Goal: Information Seeking & Learning: Learn about a topic

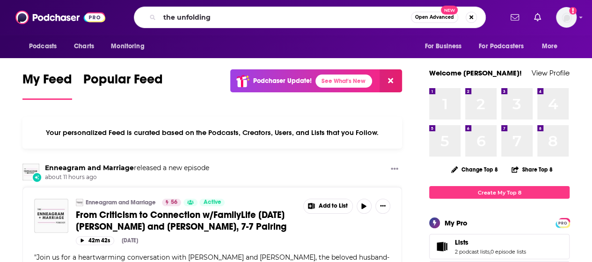
type input "the unfolding"
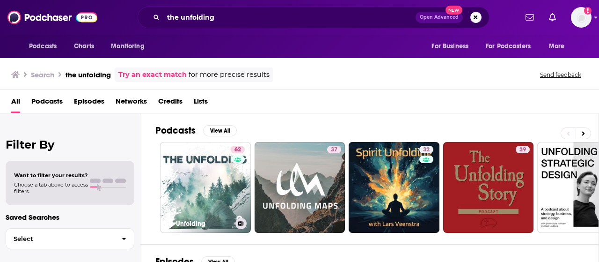
click at [211, 176] on link "62 The Unfolding" at bounding box center [205, 187] width 91 height 91
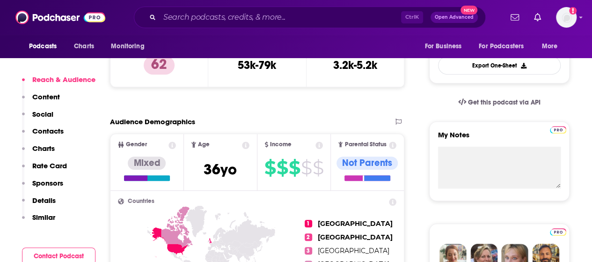
scroll to position [260, 0]
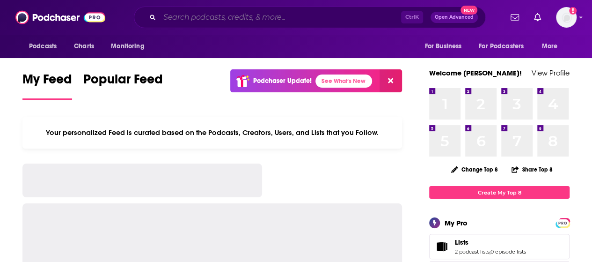
click at [228, 15] on input "Search podcasts, credits, & more..." at bounding box center [281, 17] width 242 height 15
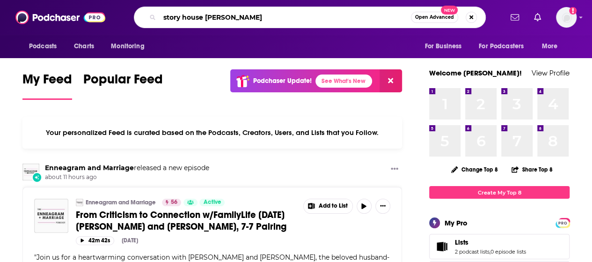
type input "story house [PERSON_NAME]"
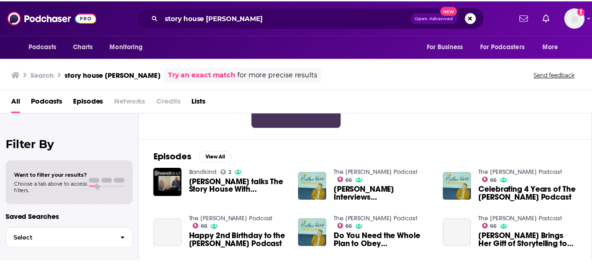
scroll to position [105, 0]
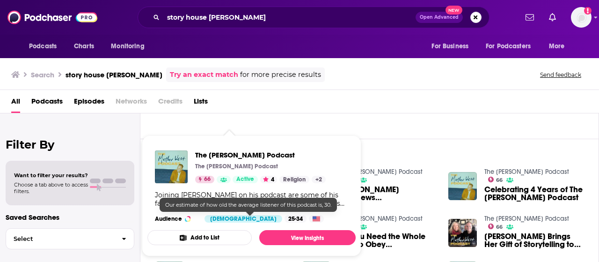
click at [285, 215] on div "25-34" at bounding box center [296, 218] width 22 height 7
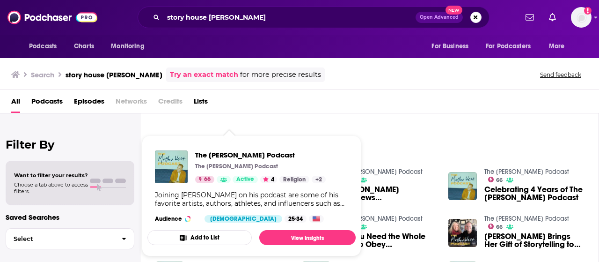
click at [253, 160] on div "The [PERSON_NAME] Podcast The [PERSON_NAME] Podcast 66 Active 4 Religion + 2" at bounding box center [260, 166] width 131 height 33
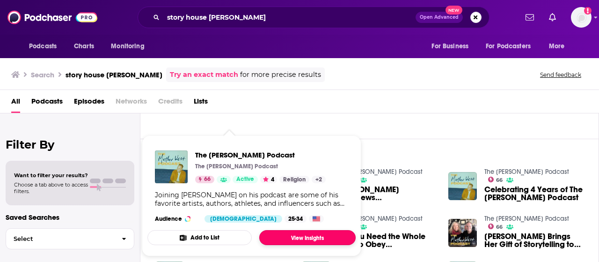
click at [319, 234] on link "View Insights" at bounding box center [307, 237] width 96 height 15
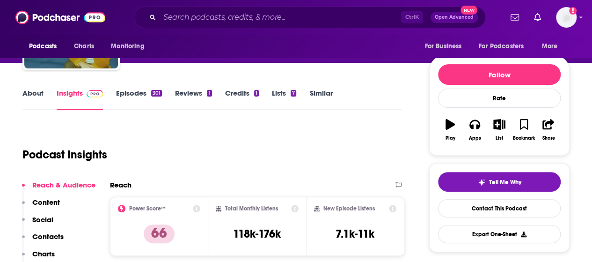
scroll to position [95, 0]
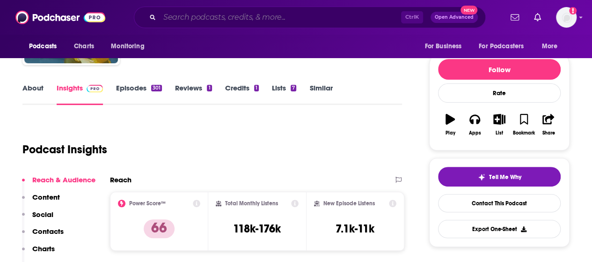
click at [285, 21] on input "Search podcasts, credits, & more..." at bounding box center [281, 17] width 242 height 15
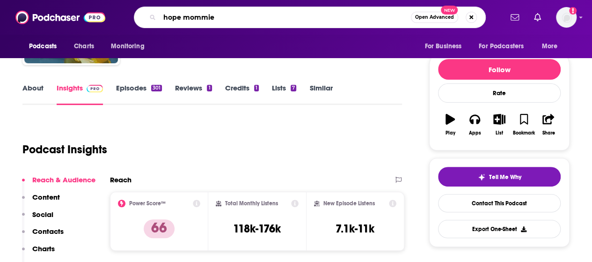
type input "hope mommies"
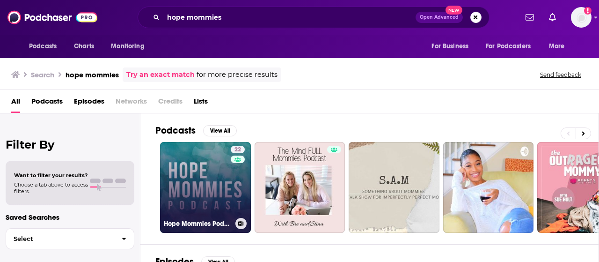
click at [209, 181] on link "22 Hope Mommies Podcast - [DEMOGRAPHIC_DATA] Hope for Grieving Moms" at bounding box center [205, 187] width 91 height 91
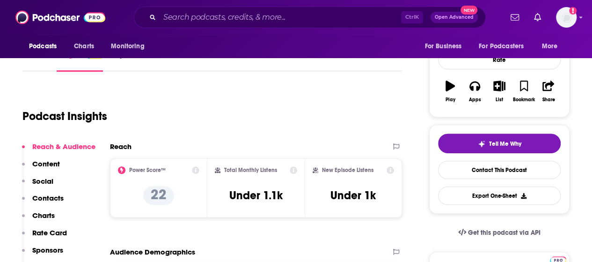
scroll to position [131, 0]
